Goal: Information Seeking & Learning: Learn about a topic

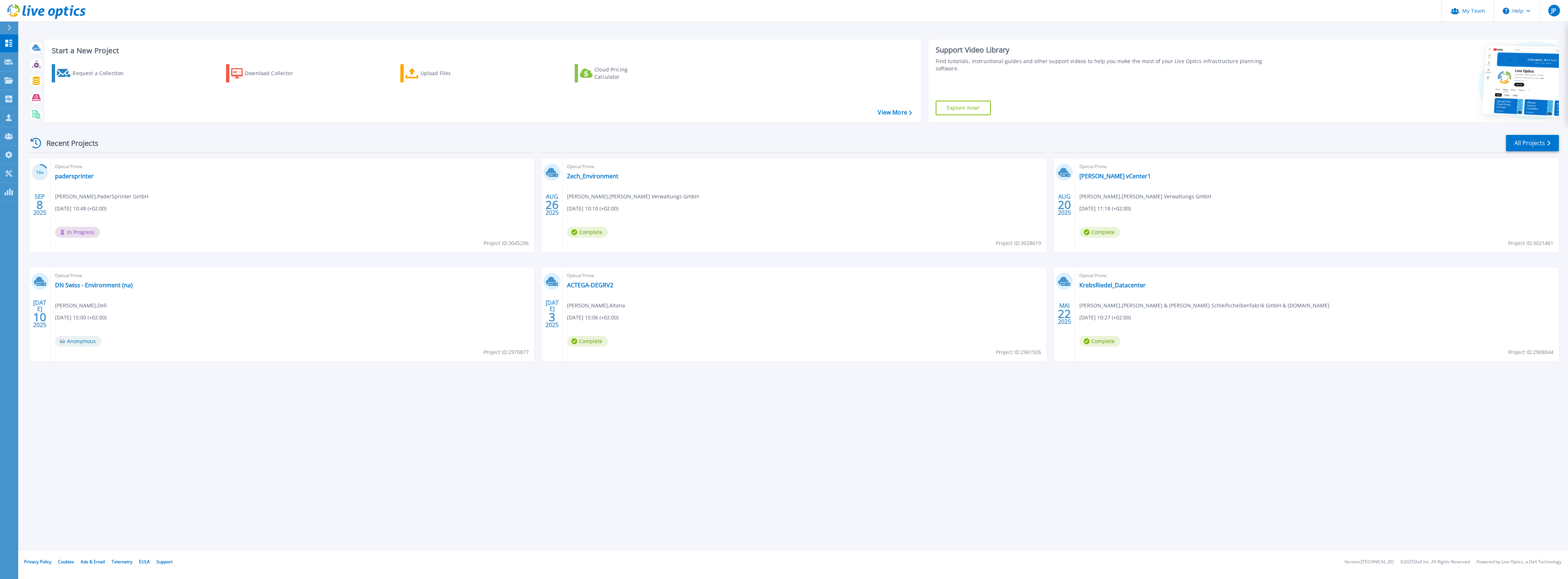
click at [593, 181] on div "Optical Prime Zech_Environment Claas Rienäcker , Zech Verwaltungs GmbH 08.26.20…" at bounding box center [804, 205] width 484 height 94
click at [597, 177] on link "Zech_Environment" at bounding box center [593, 176] width 51 height 7
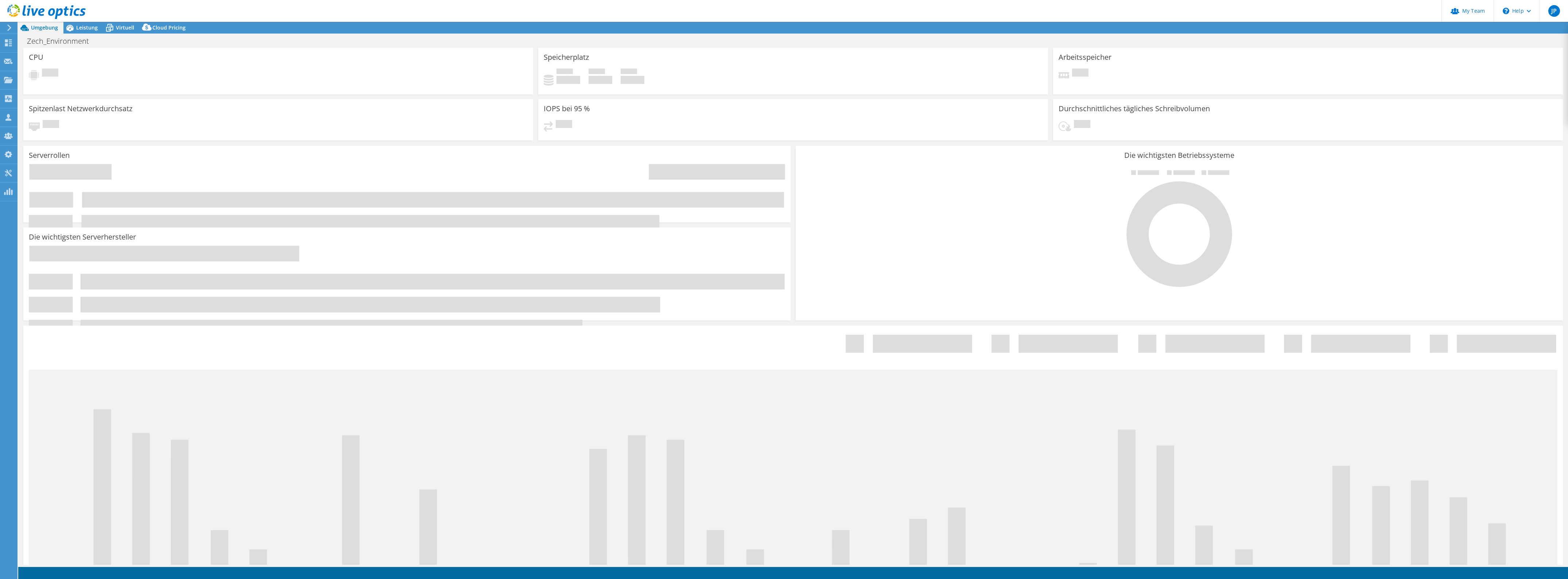
select select "USD"
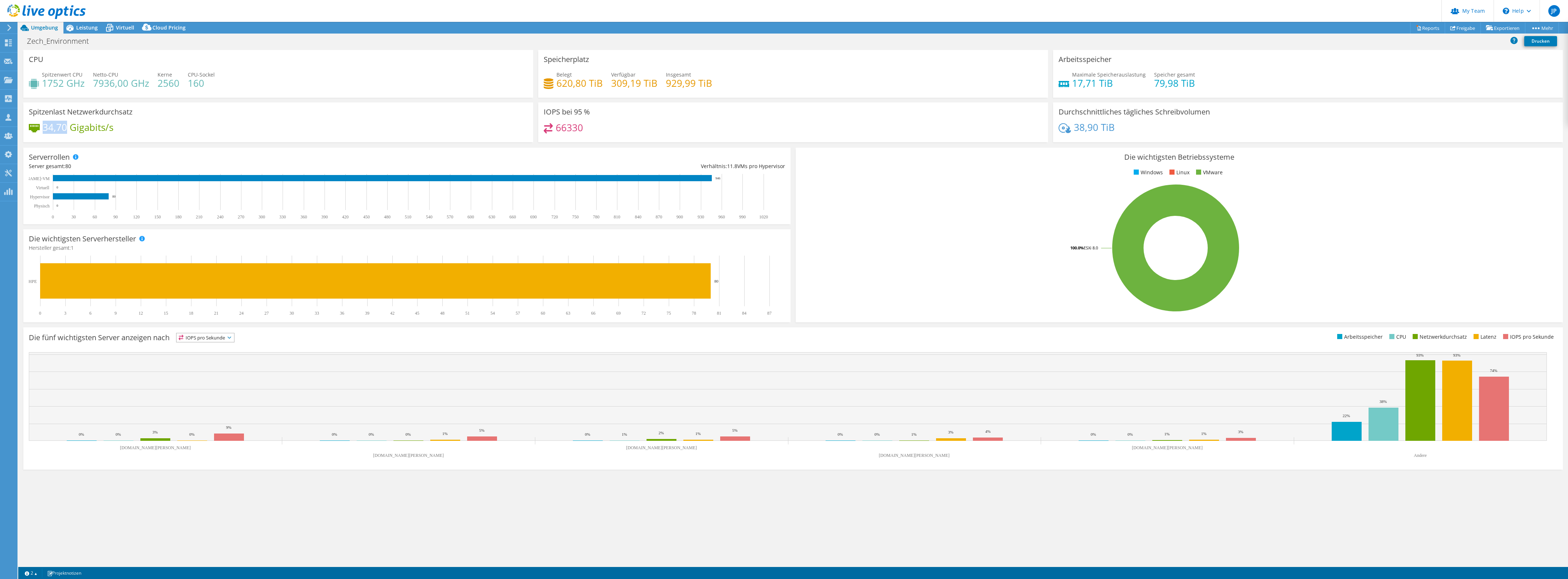
drag, startPoint x: 44, startPoint y: 125, endPoint x: 68, endPoint y: 126, distance: 24.0
click at [68, 126] on h4 "34,70 Gigabits/s" at bounding box center [78, 127] width 71 height 8
click at [91, 128] on h4 "34,70 Gigabits/s" at bounding box center [78, 127] width 71 height 8
drag, startPoint x: 123, startPoint y: 121, endPoint x: 93, endPoint y: 134, distance: 32.7
click at [93, 134] on div "Spitzenlast Netzwerkdurchsatz 34,70 Gigabits/s" at bounding box center [278, 122] width 509 height 40
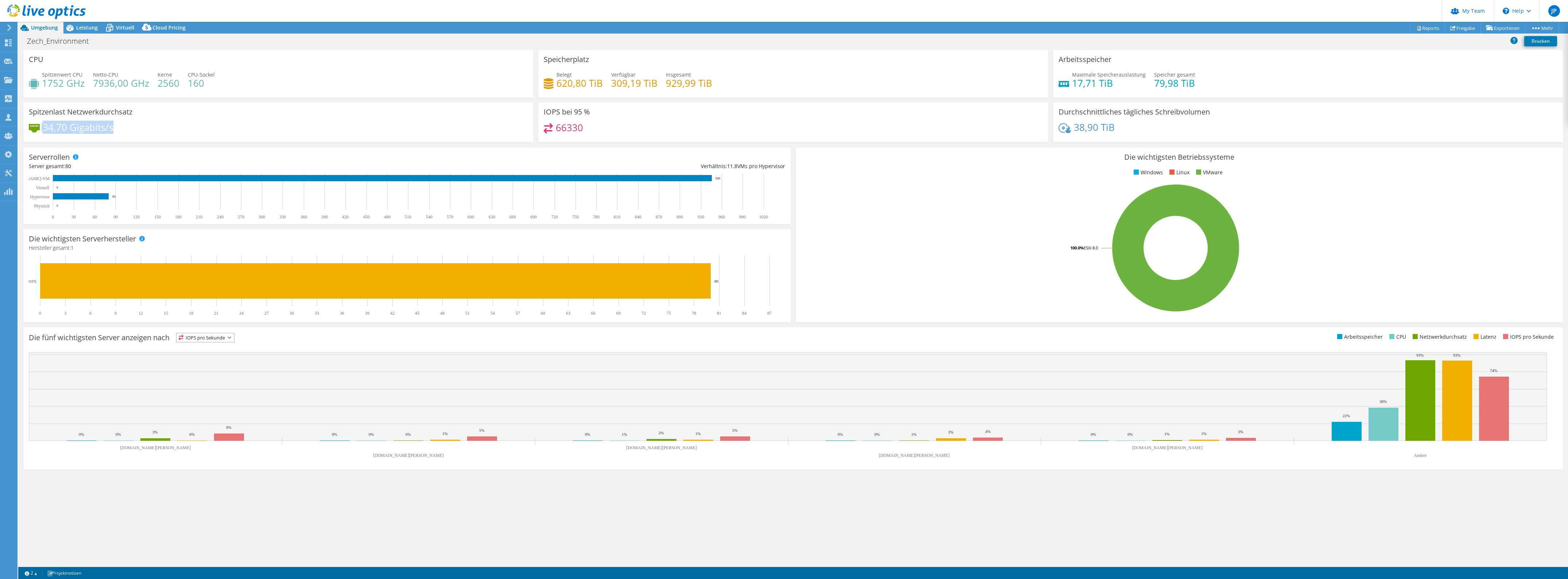
click at [102, 132] on h4 "34,70 Gigabits/s" at bounding box center [78, 127] width 71 height 8
click at [78, 28] on span "Leistung" at bounding box center [86, 27] width 21 height 7
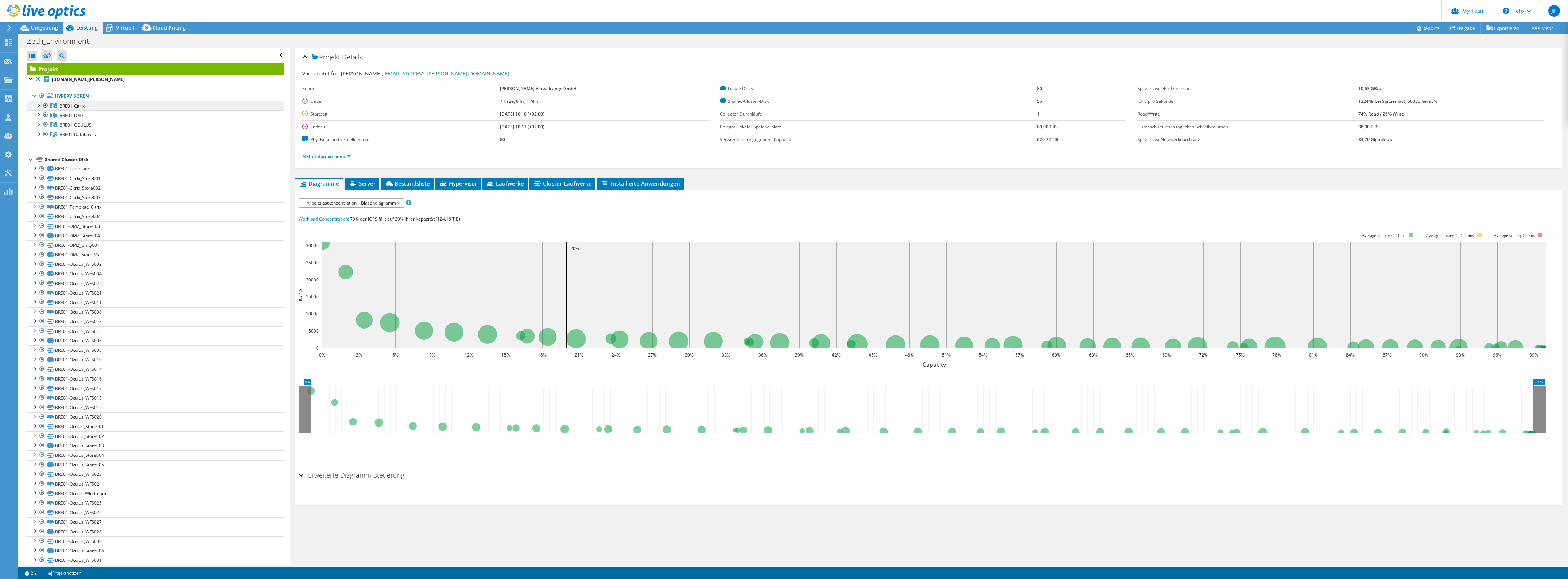
click at [86, 108] on link "BRE01-Citrix" at bounding box center [155, 106] width 256 height 10
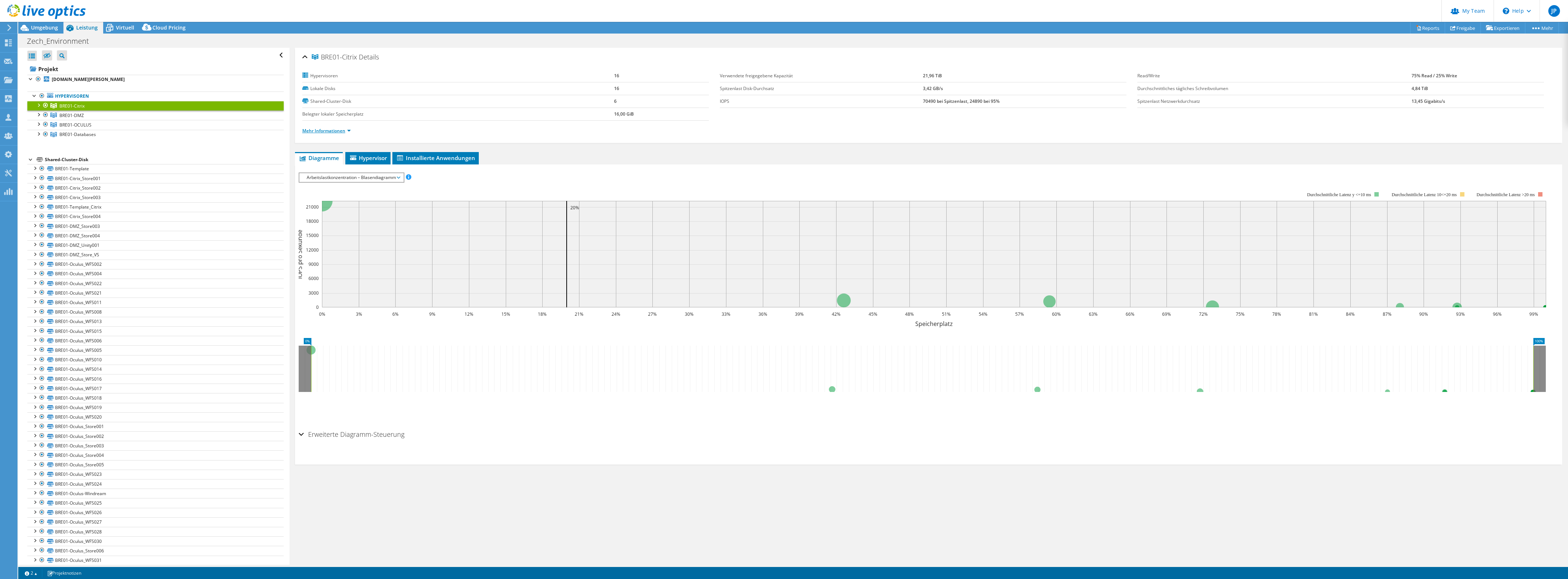
click at [327, 130] on link "Mehr Informationen" at bounding box center [327, 131] width 49 height 6
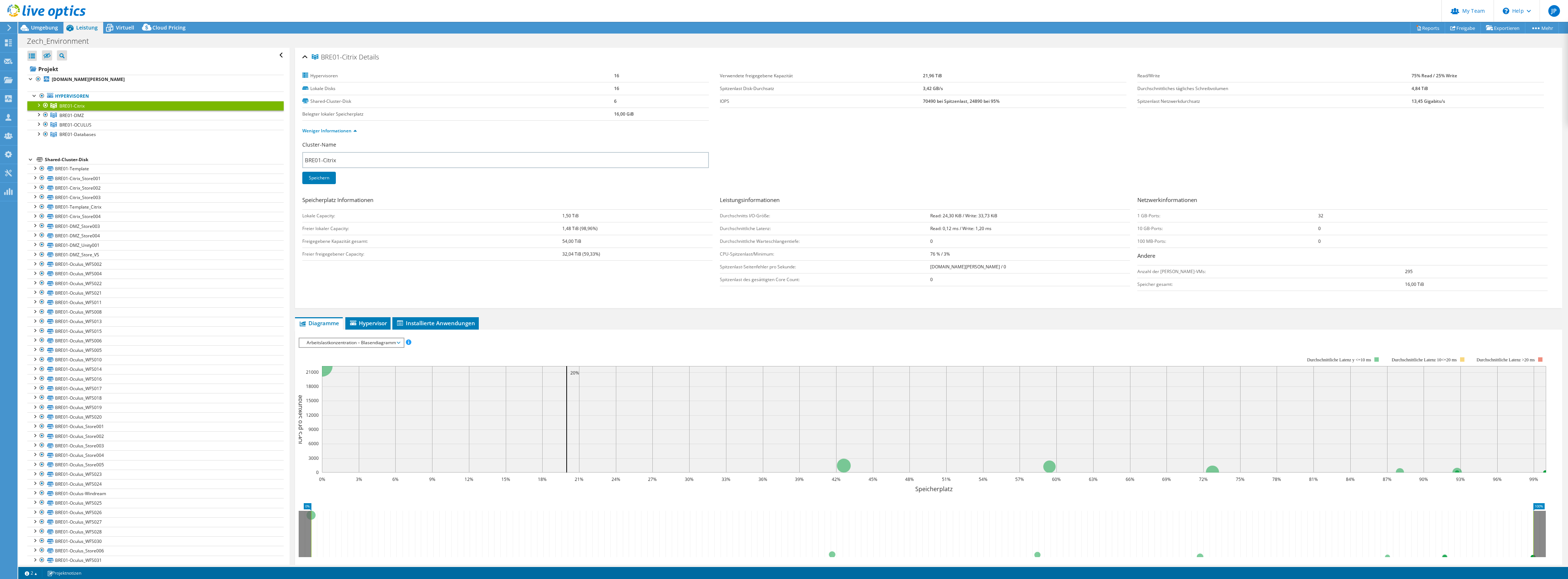
click at [318, 343] on span "Arbeitslastkonzentration – Blasendiagramm" at bounding box center [351, 343] width 97 height 9
click at [37, 106] on div at bounding box center [38, 105] width 7 height 7
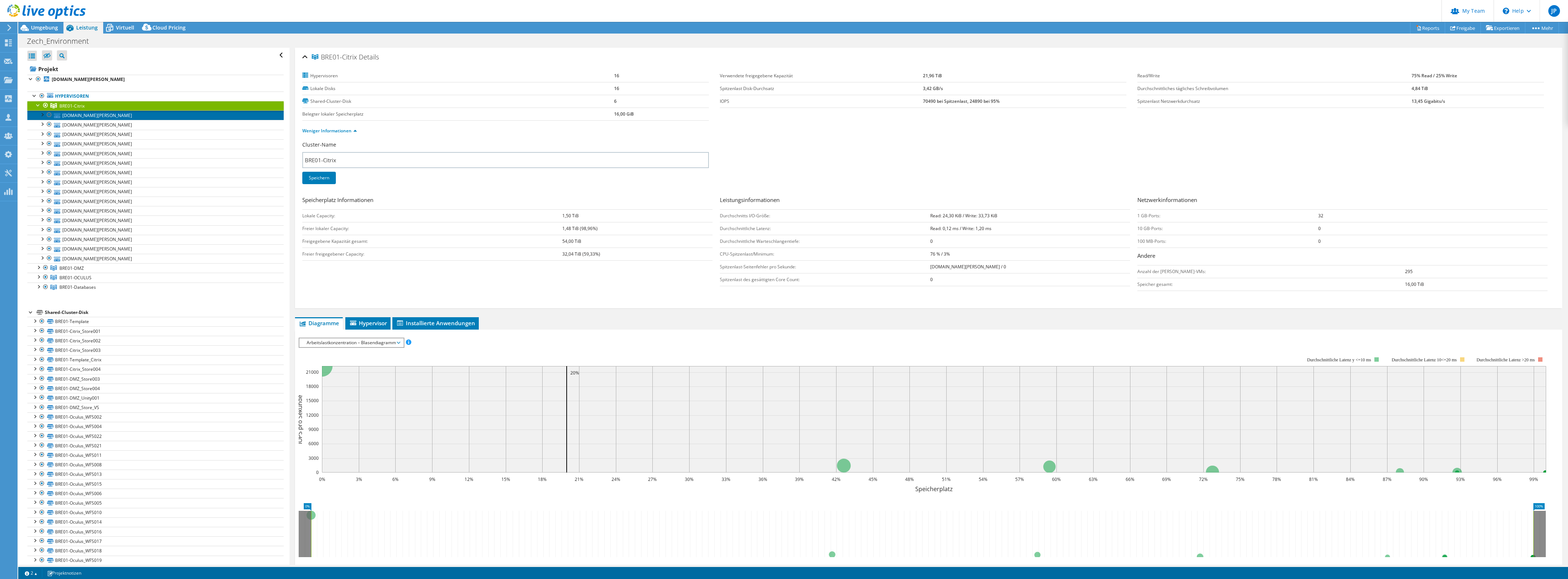
click at [72, 114] on link "[DOMAIN_NAME][PERSON_NAME]" at bounding box center [155, 116] width 256 height 10
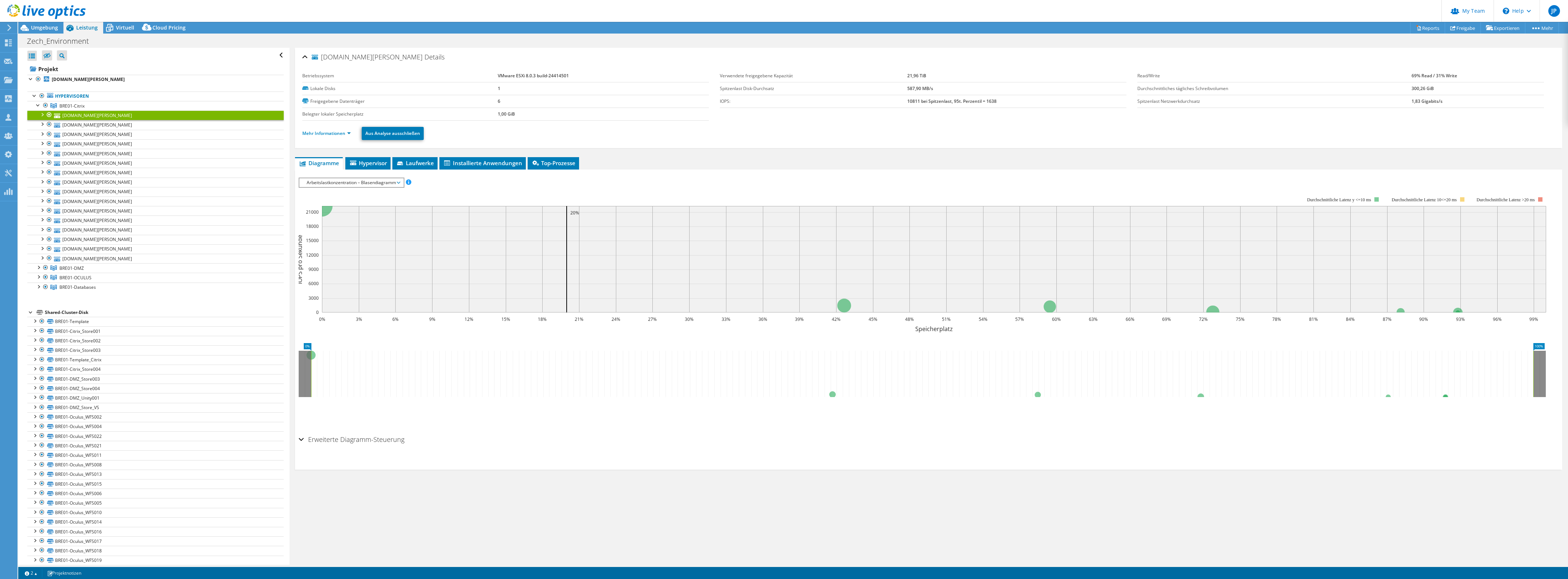
click at [341, 186] on span "Arbeitslastkonzentration – Blasendiagramm" at bounding box center [351, 183] width 97 height 9
click at [356, 244] on li "Netzwerkdurchsatz" at bounding box center [351, 244] width 104 height 9
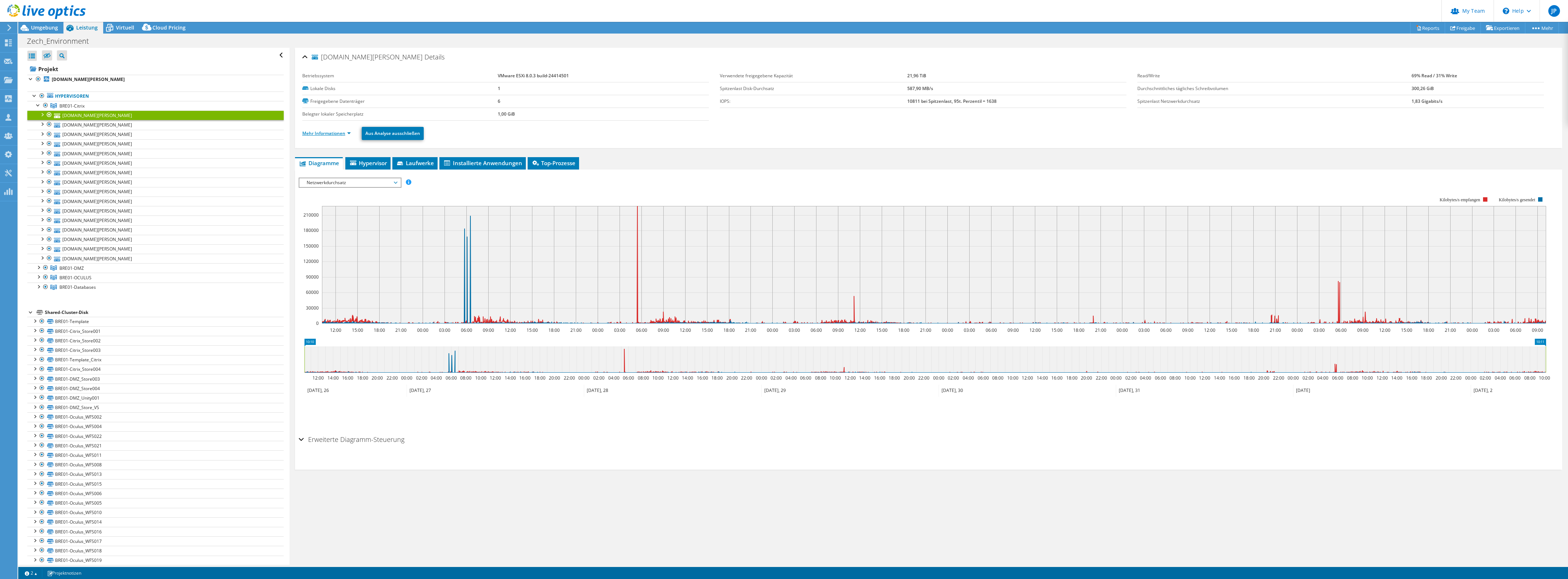
click at [338, 133] on link "Mehr Informationen" at bounding box center [327, 133] width 49 height 6
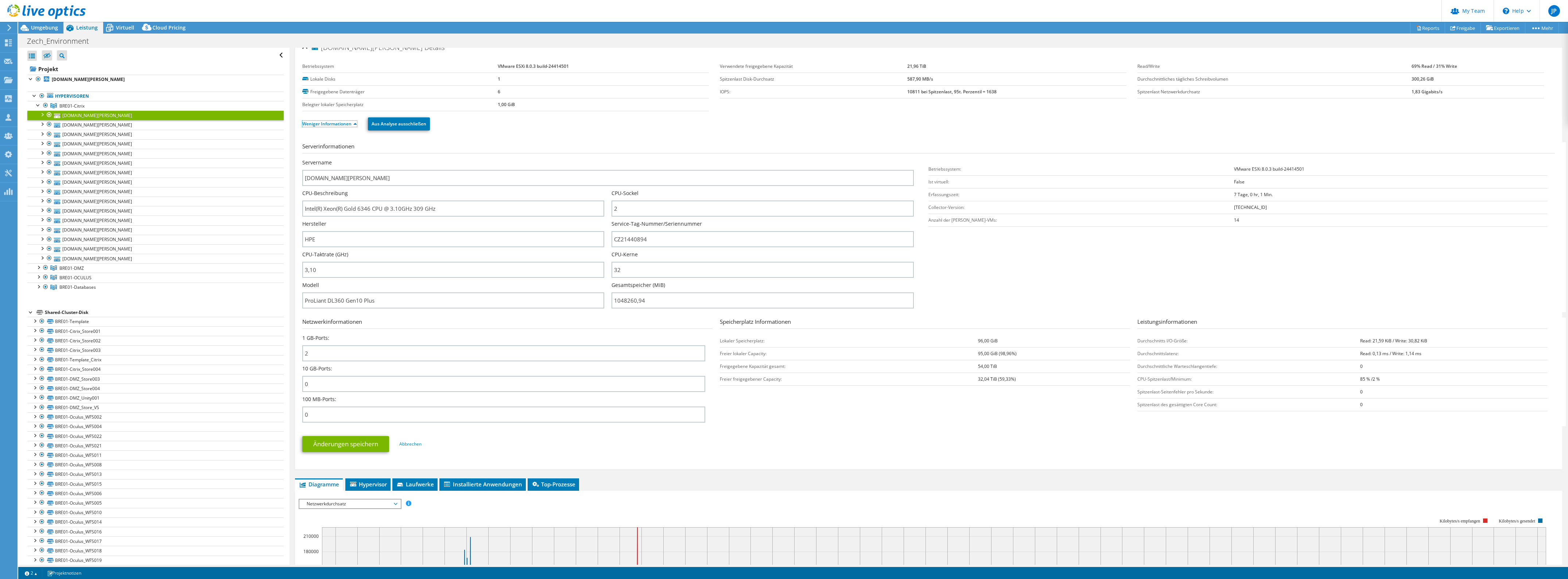
scroll to position [86, 0]
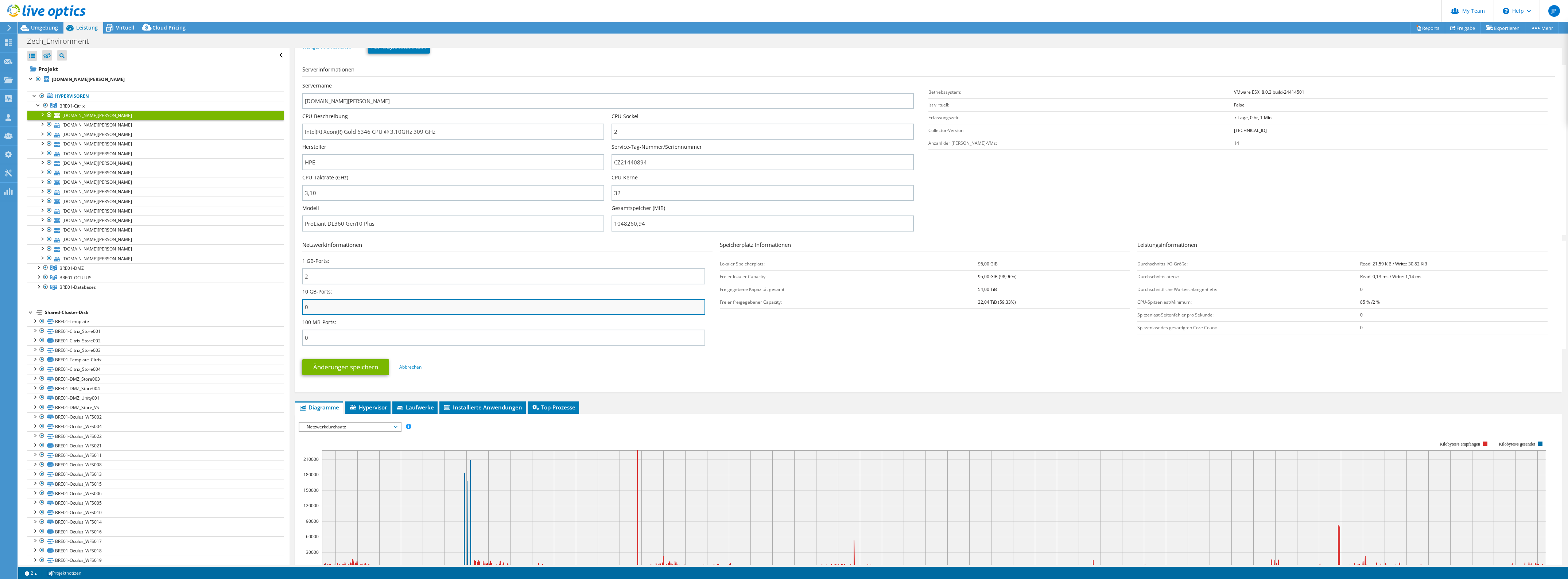
drag, startPoint x: 310, startPoint y: 309, endPoint x: 319, endPoint y: 311, distance: 9.2
click at [303, 308] on input "0" at bounding box center [504, 307] width 403 height 16
click at [319, 311] on input "0" at bounding box center [504, 307] width 403 height 16
click at [321, 309] on input "0" at bounding box center [504, 307] width 403 height 16
click at [321, 309] on input "0" at bounding box center [504, 307] width 403 height 16
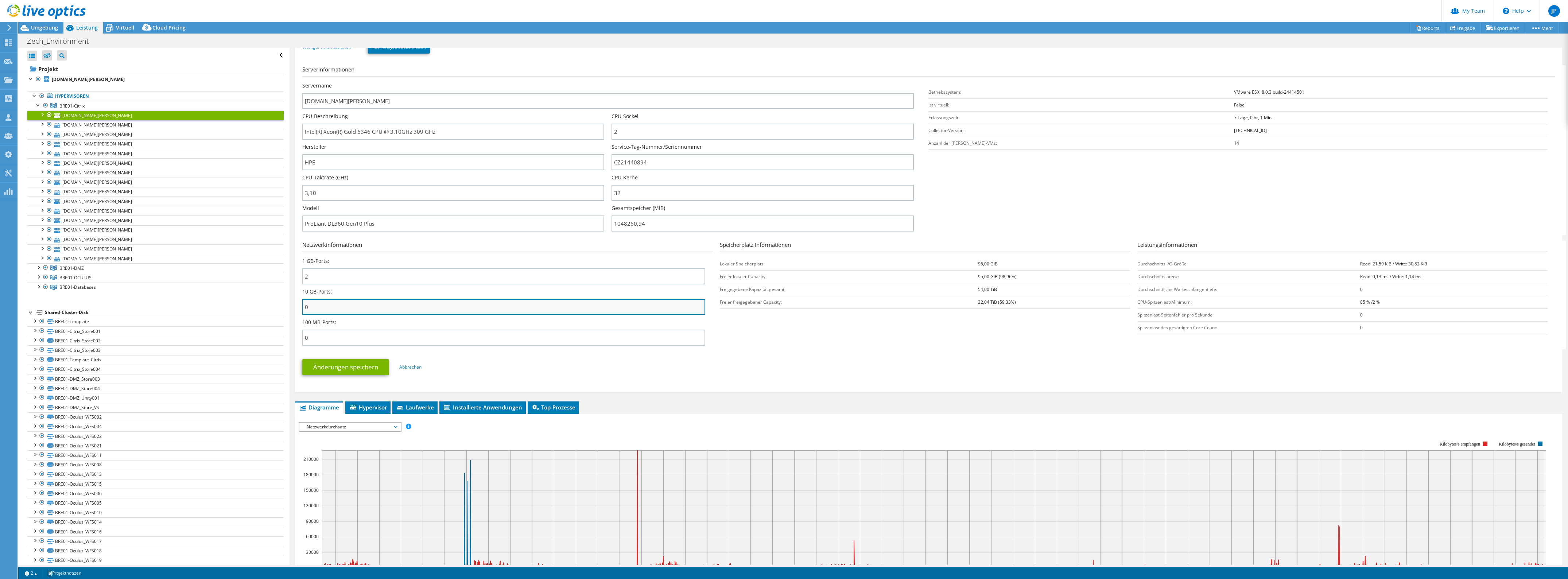
click at [321, 309] on input "0" at bounding box center [504, 307] width 403 height 16
click at [336, 287] on div "1 GB-Ports: 2" at bounding box center [508, 273] width 410 height 30
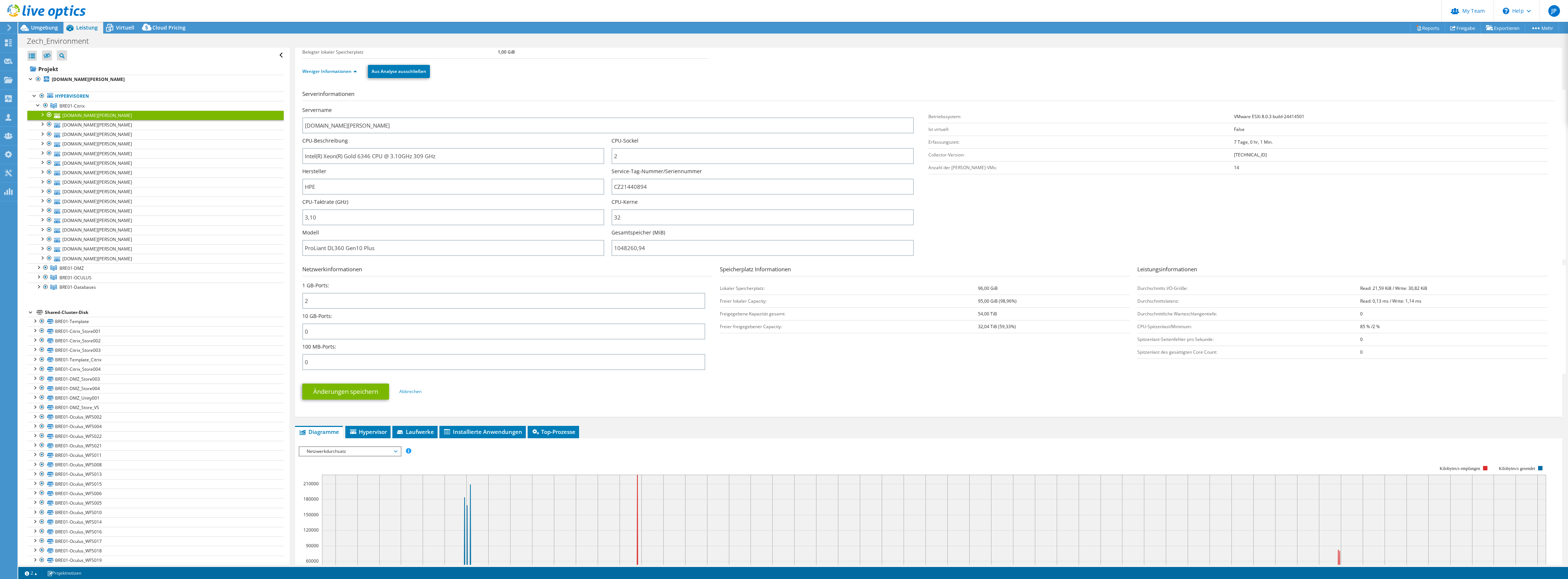
scroll to position [52, 0]
